Goal: Contribute content: Add original content to the website for others to see

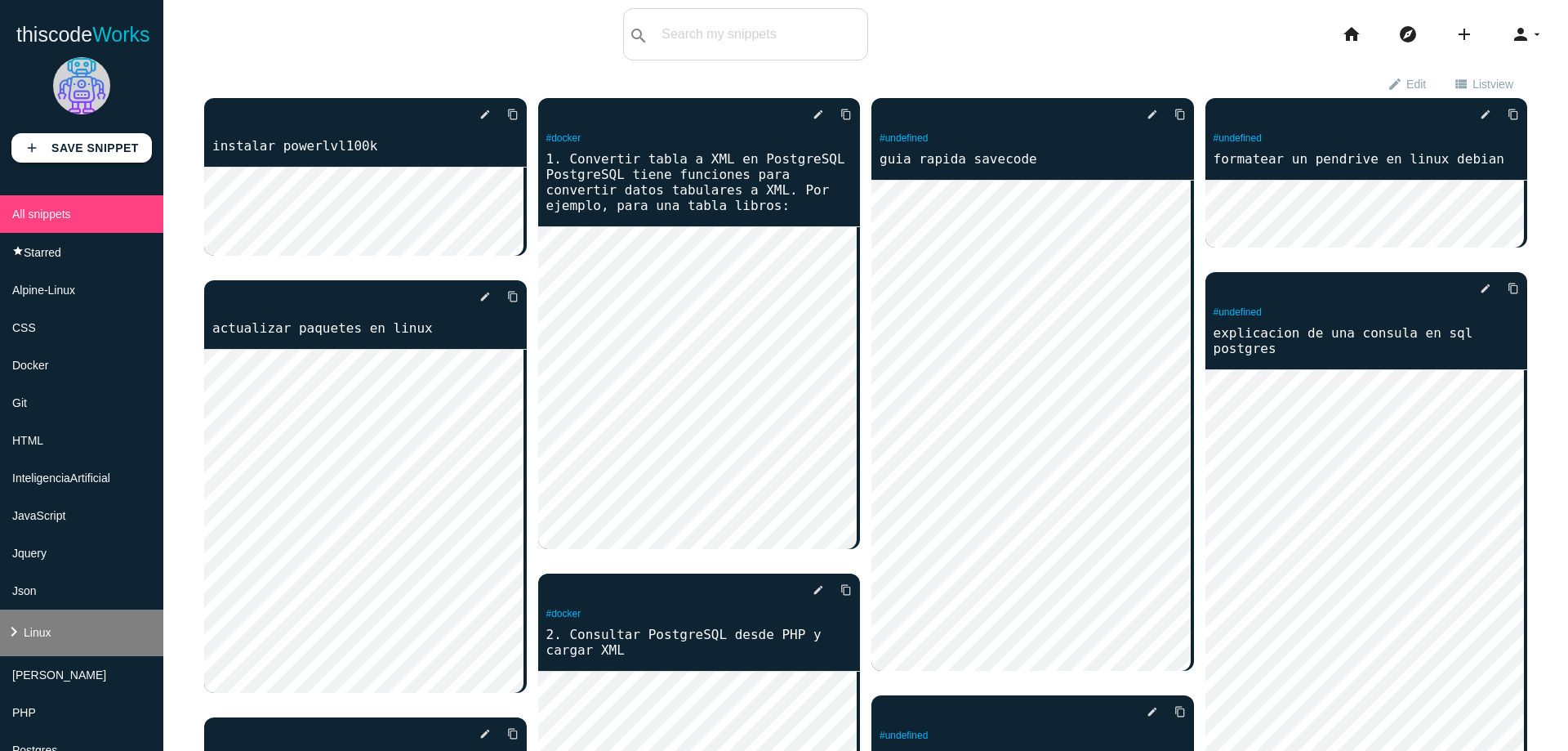
click at [68, 622] on li "keyboard_arrow_right Linux" at bounding box center [82, 632] width 163 height 47
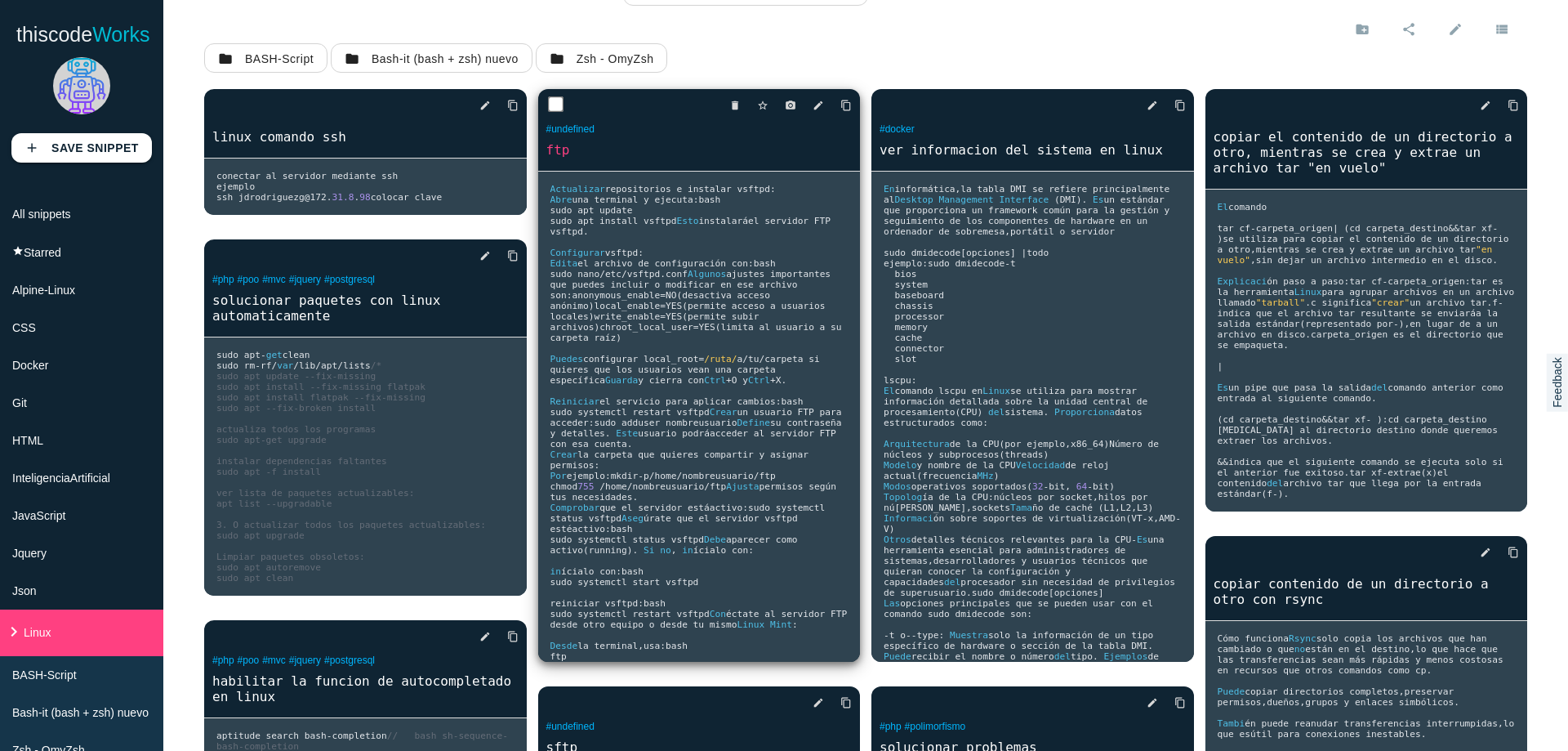
scroll to position [196, 0]
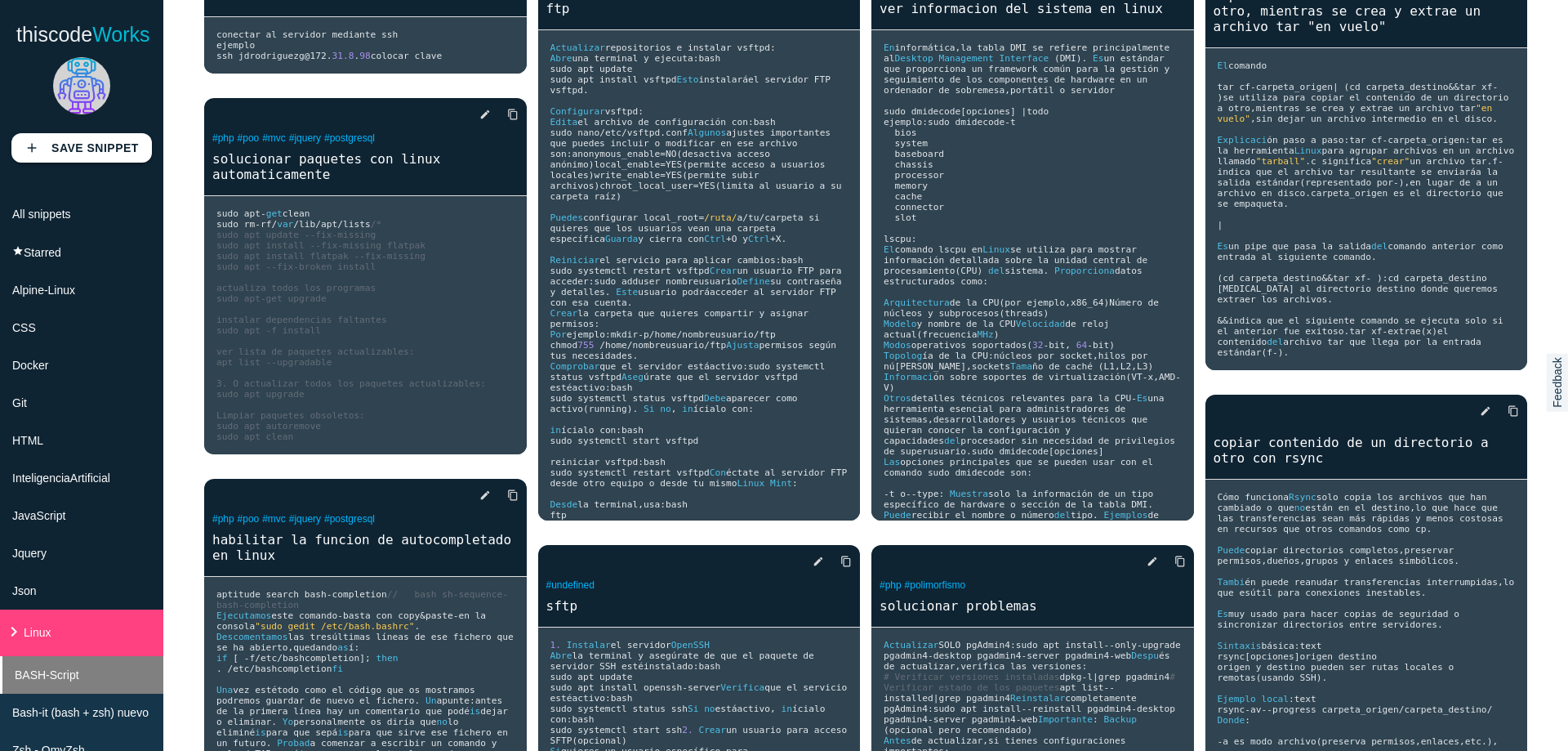
click at [125, 685] on li "BASH-Script" at bounding box center [82, 674] width 163 height 37
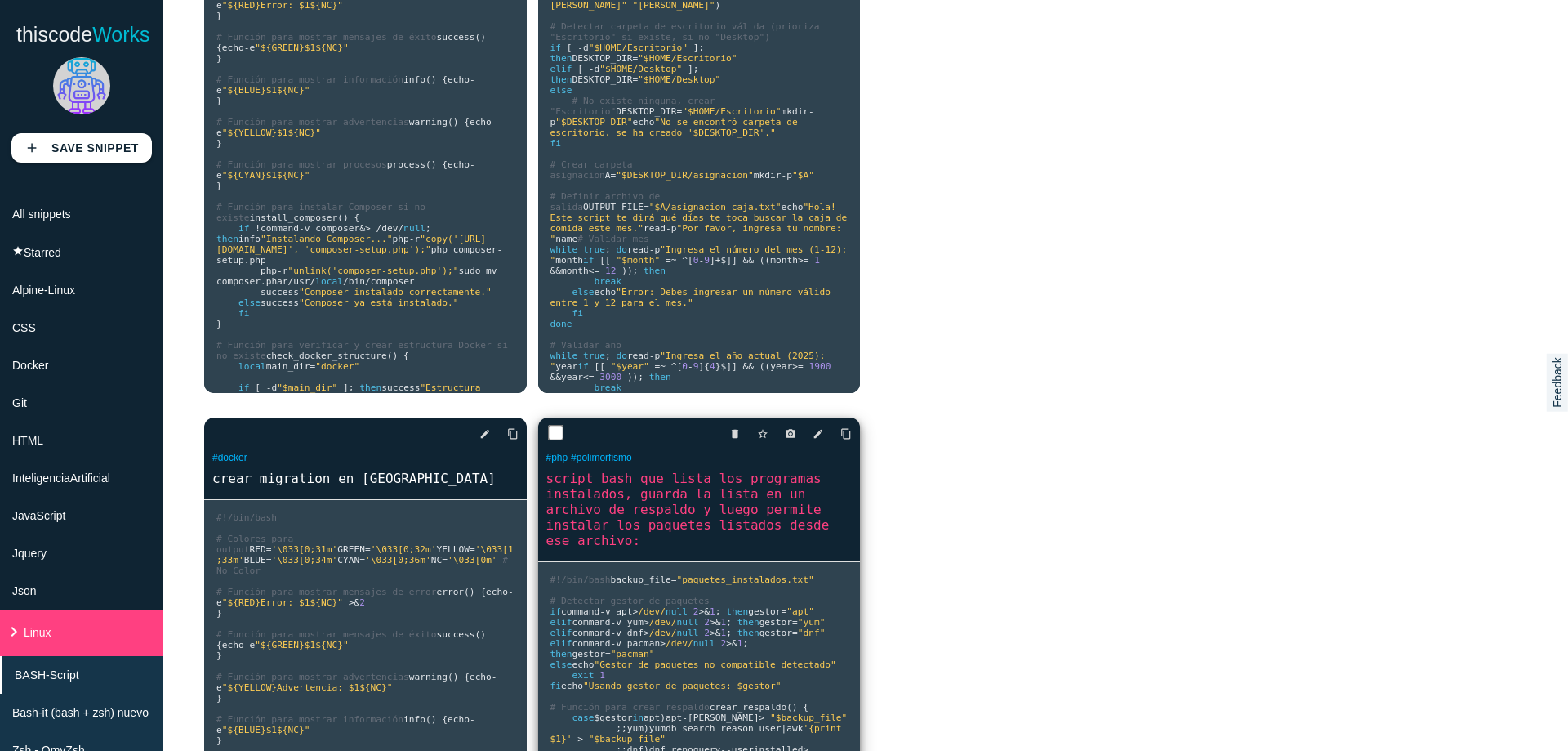
scroll to position [0, 0]
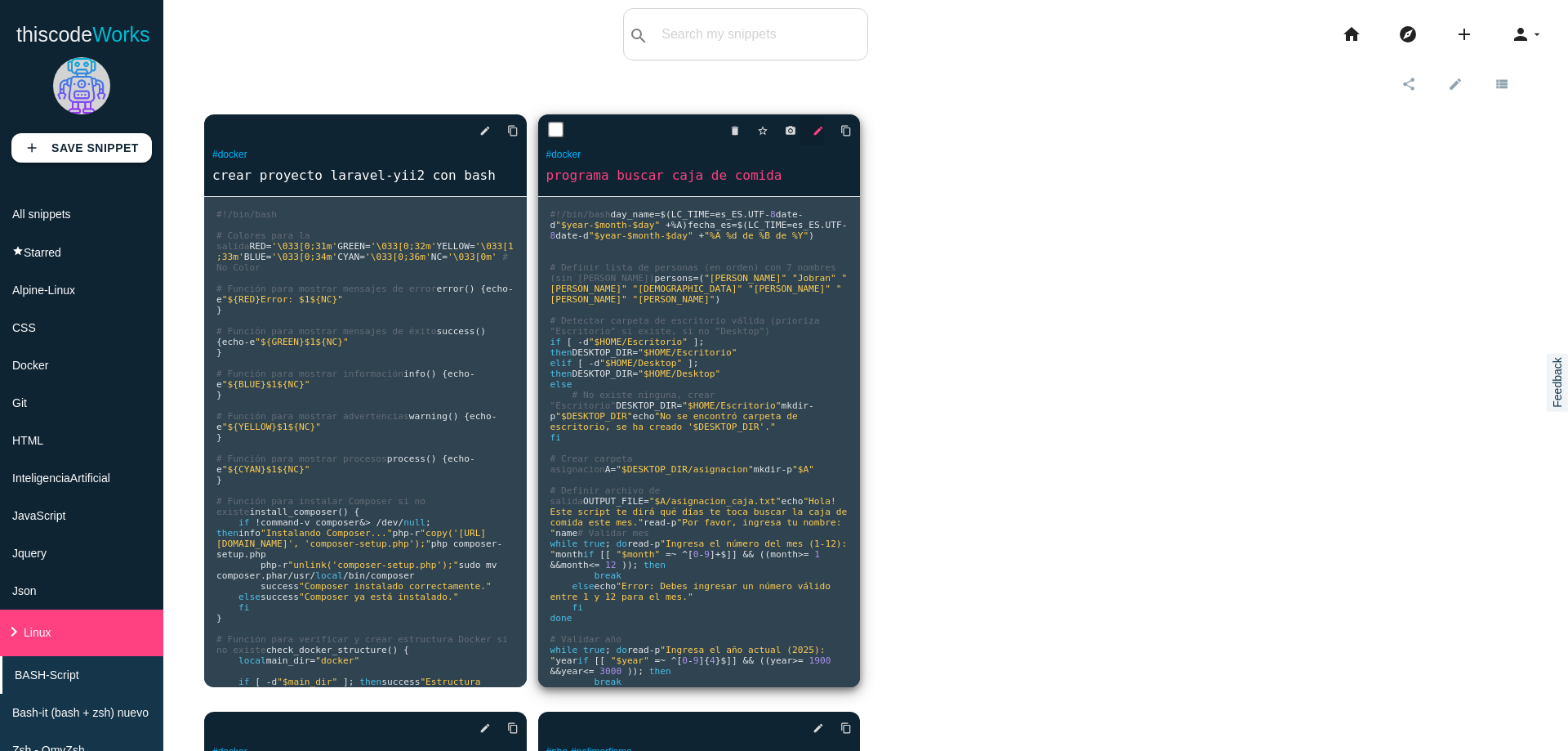
click at [813, 127] on icon "edit" at bounding box center [818, 130] width 11 height 30
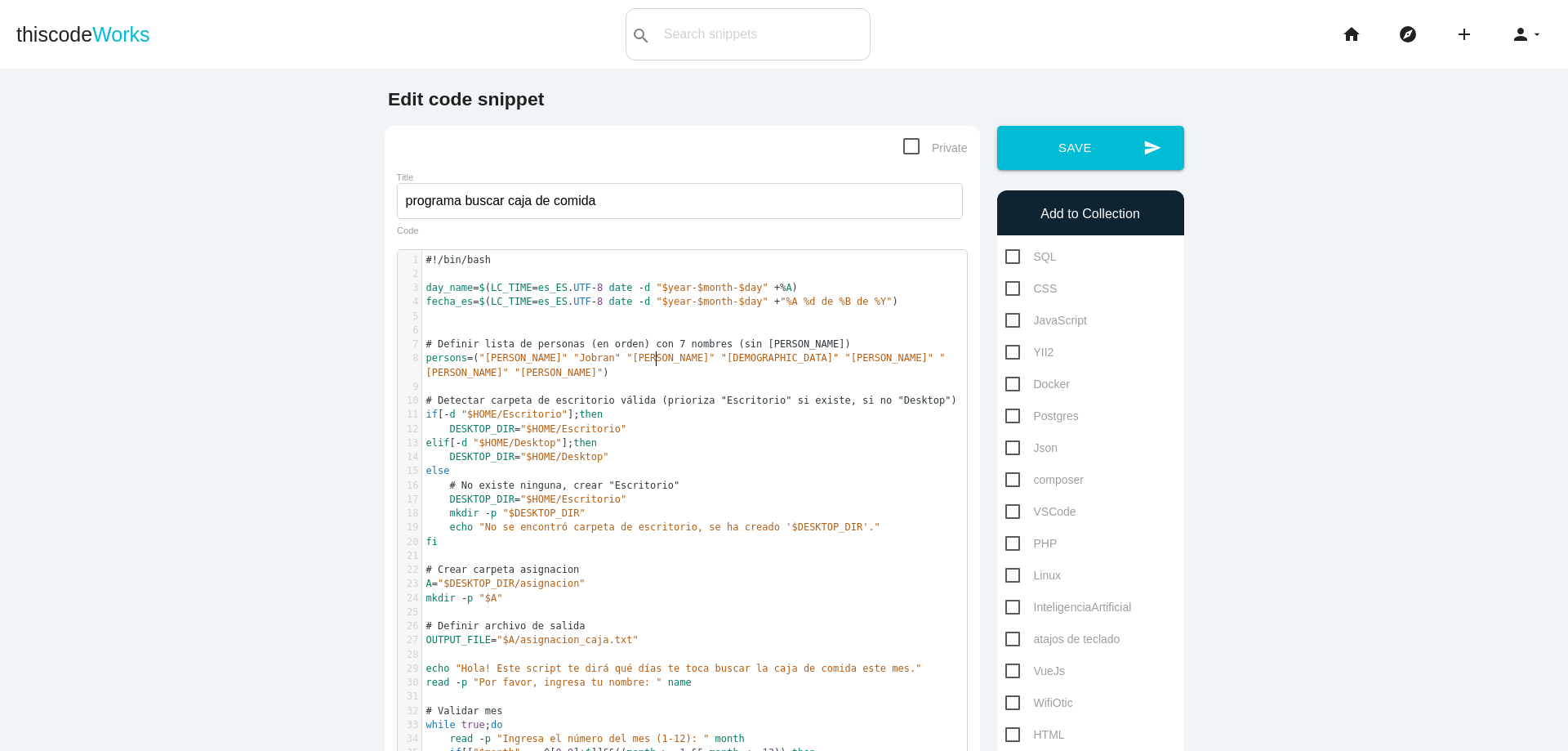
click at [721, 359] on span ""[DEMOGRAPHIC_DATA]"" at bounding box center [780, 357] width 118 height 11
type textarea "brian"
type textarea "robert"
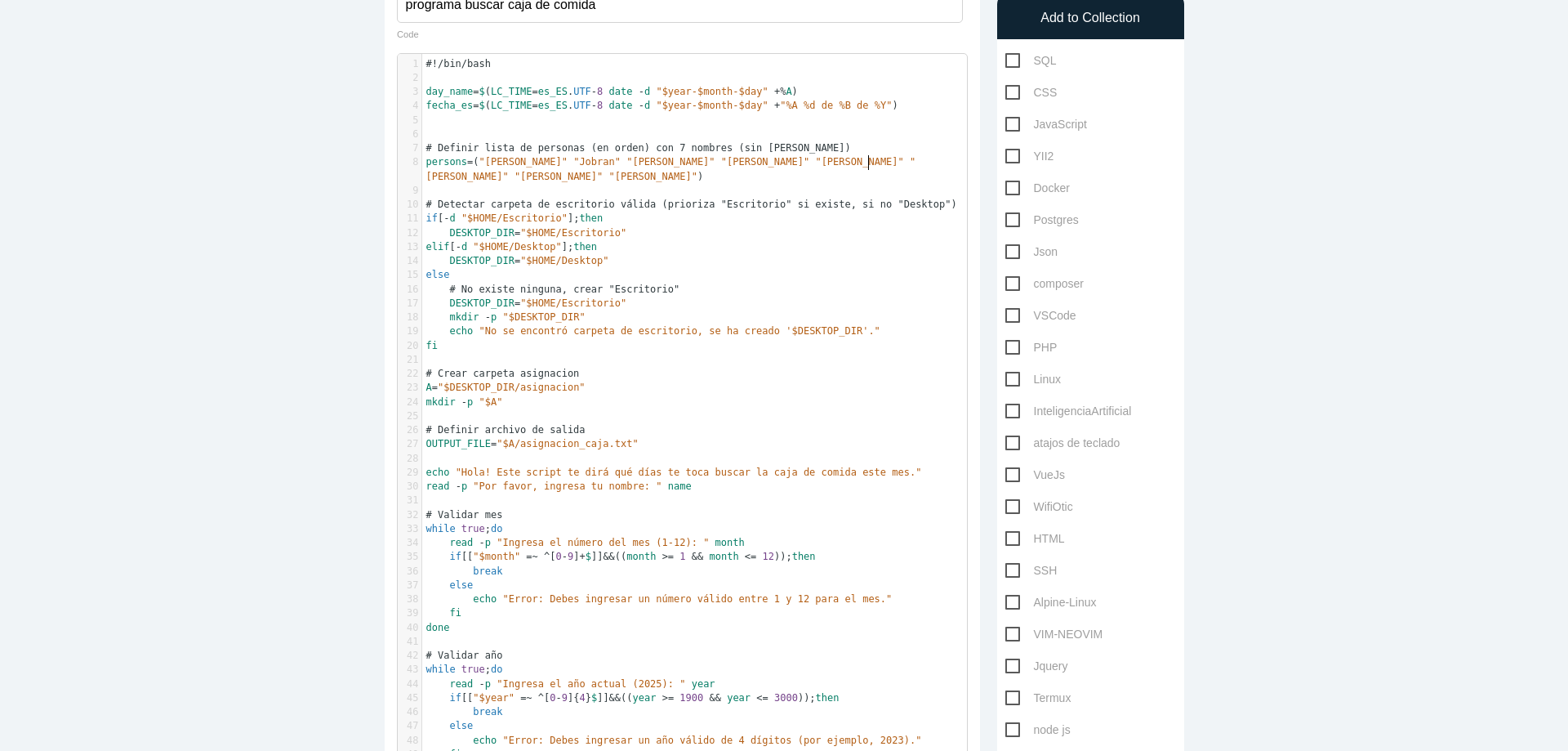
scroll to position [0, 0]
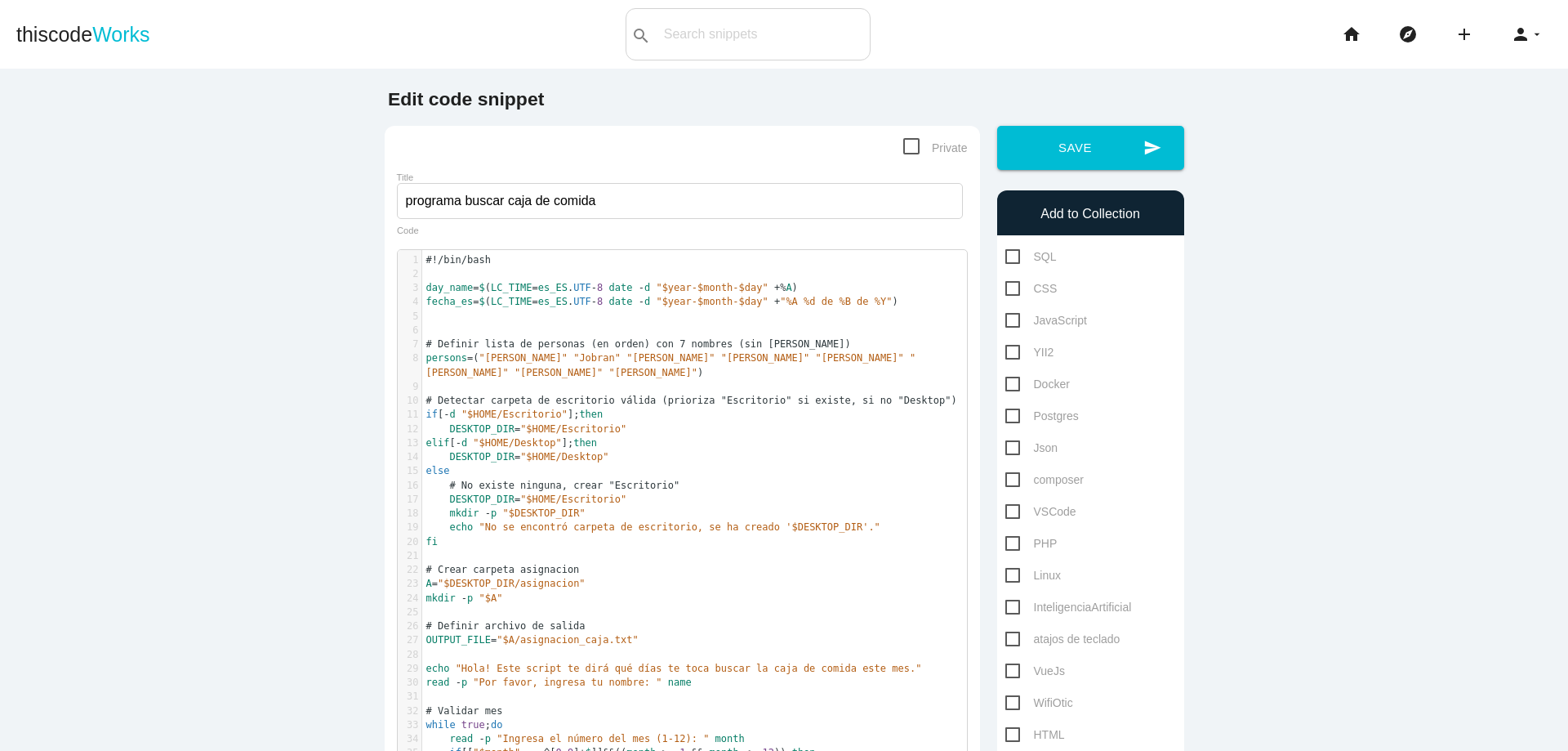
click at [498, 275] on pre "​" at bounding box center [701, 274] width 557 height 14
type textarea "#jobran"
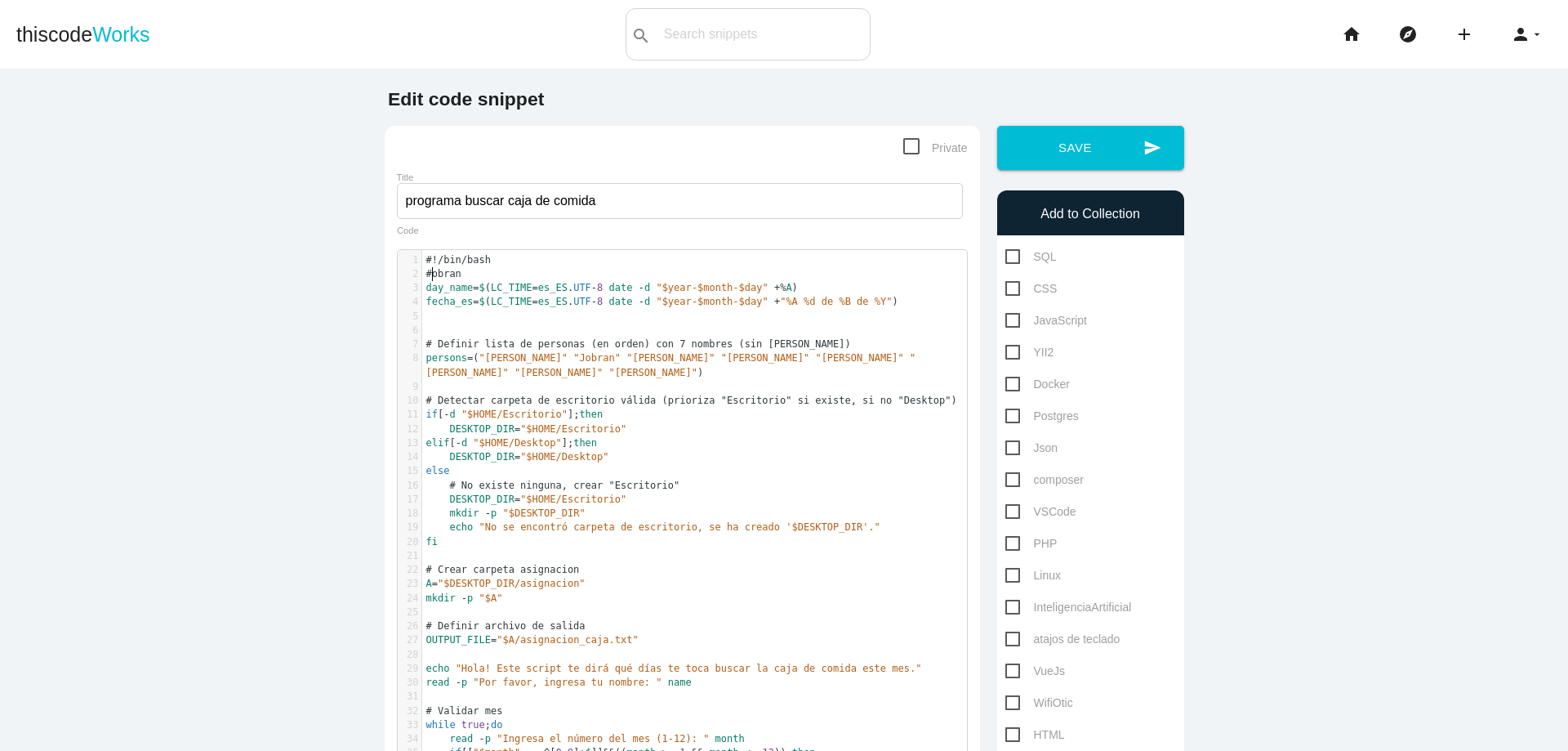
type textarea "J"
type textarea "Rodriguez"
click at [1094, 166] on button "send Save" at bounding box center [1091, 148] width 187 height 44
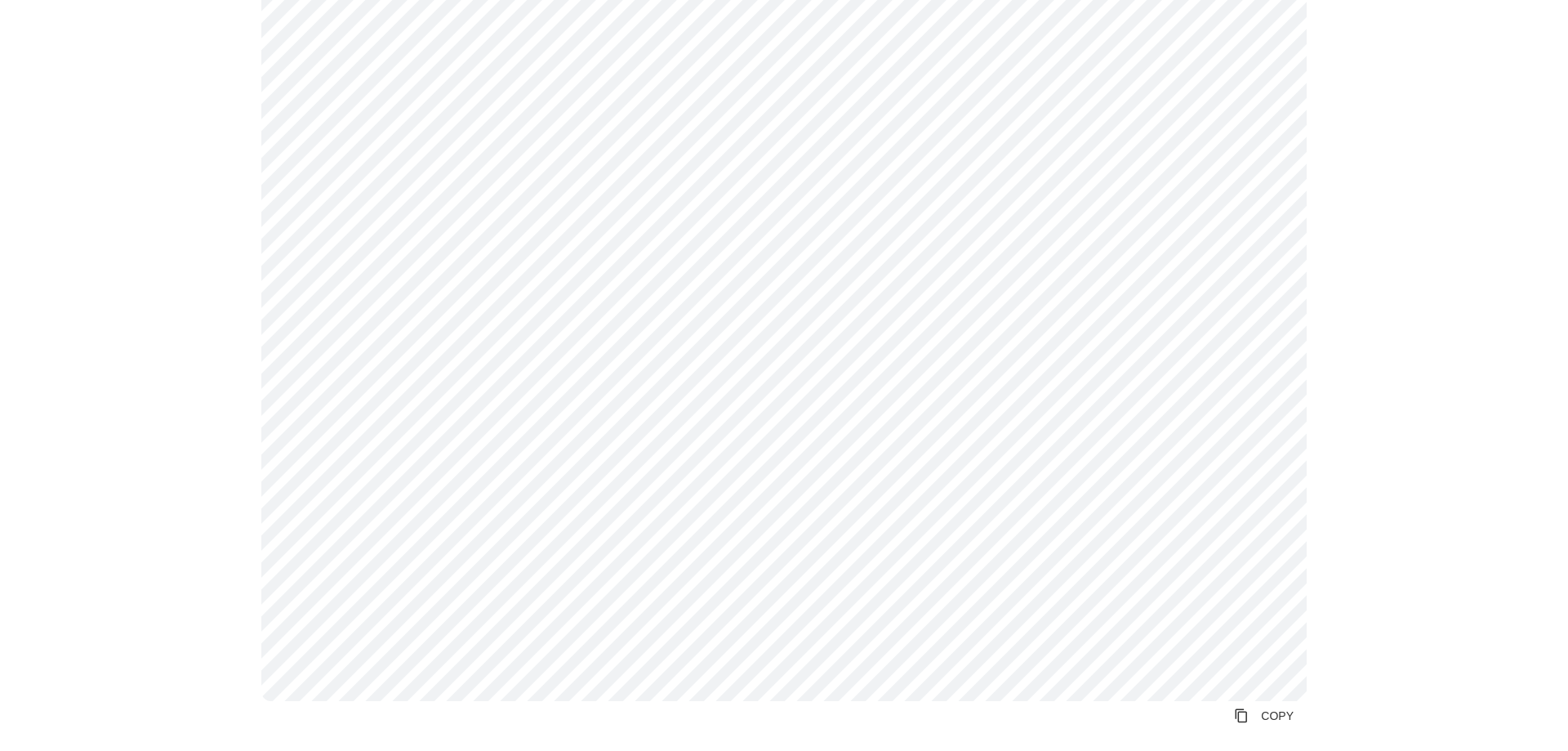
scroll to position [1863, 0]
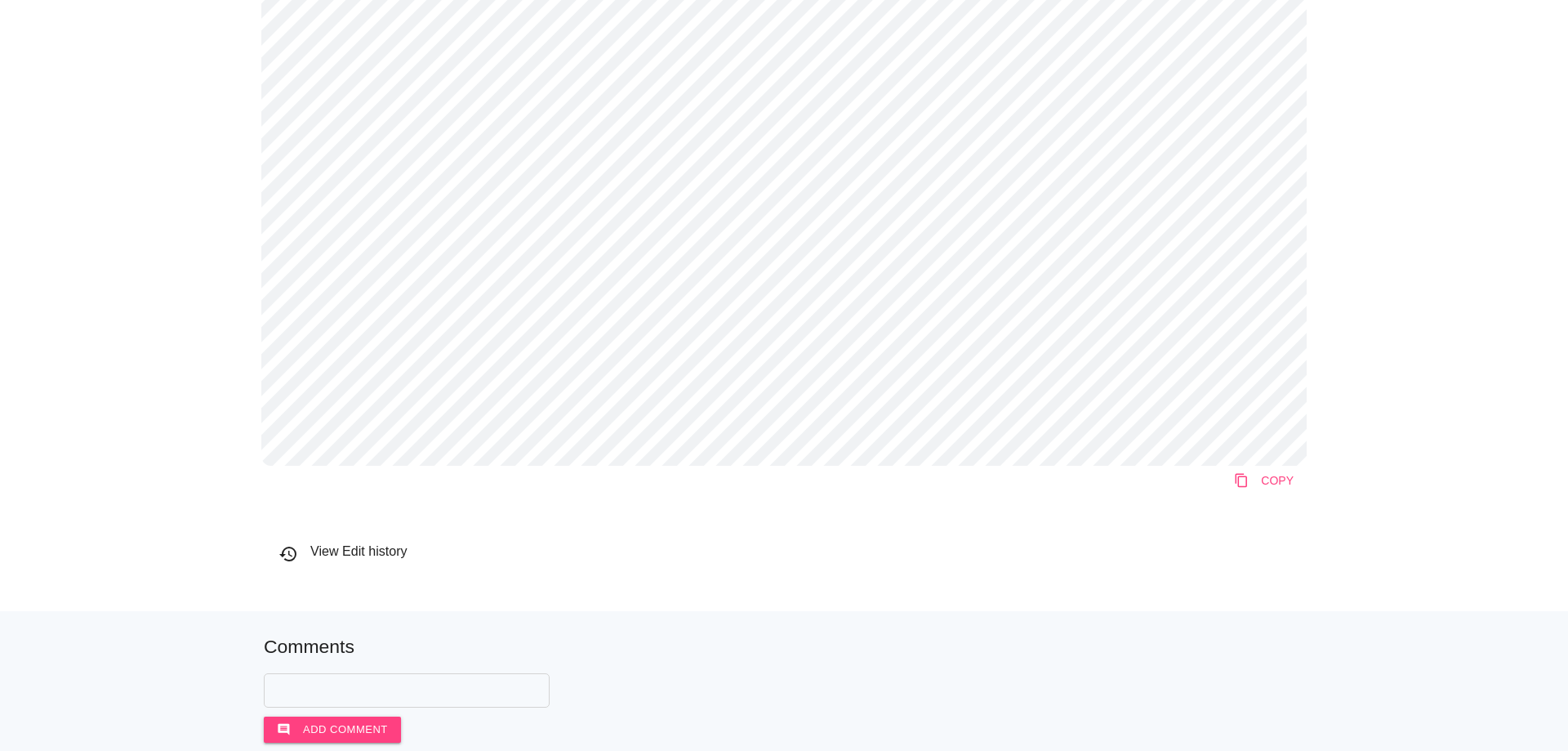
click at [1236, 474] on icon "content_copy" at bounding box center [1241, 480] width 14 height 30
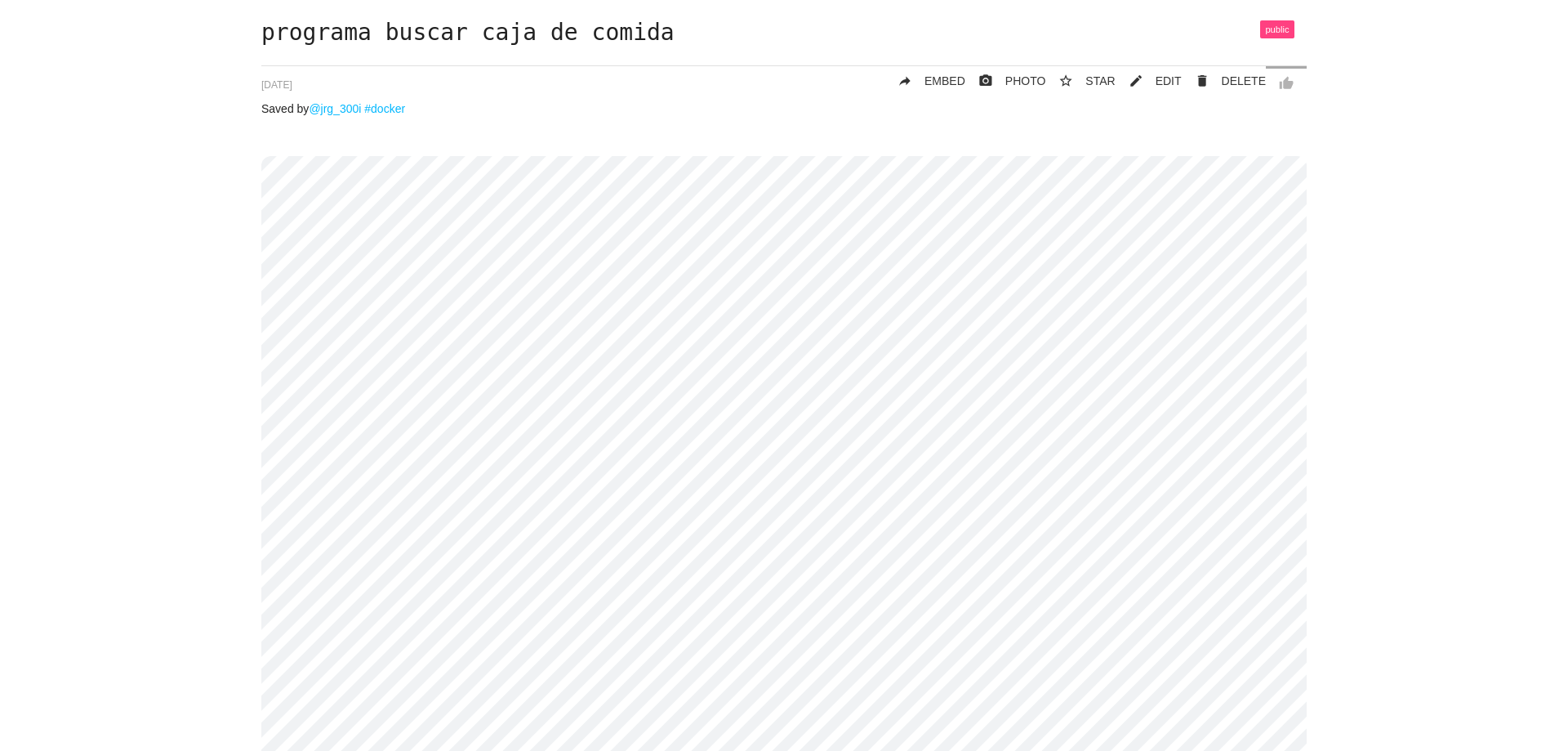
scroll to position [0, 0]
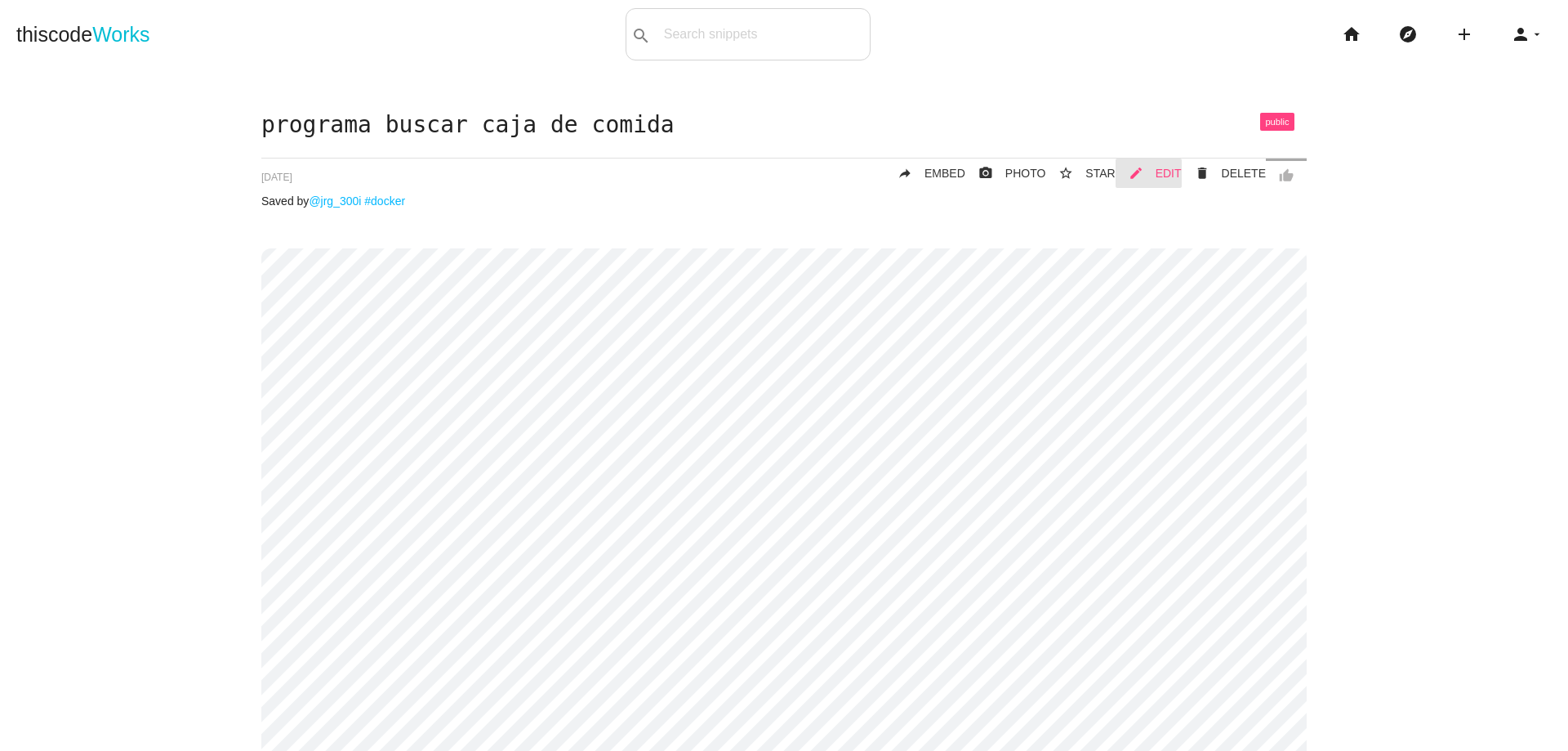
click at [1162, 175] on span "EDIT" at bounding box center [1168, 173] width 26 height 13
